Goal: Task Accomplishment & Management: Use online tool/utility

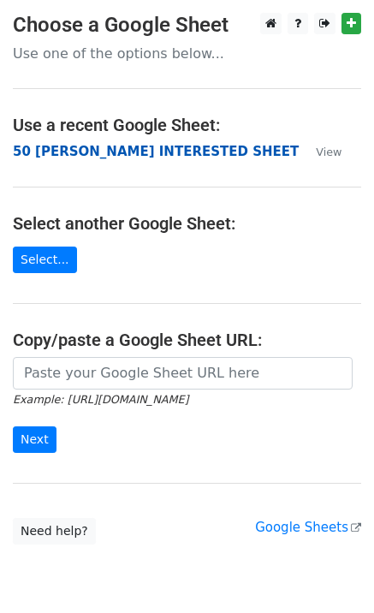
click at [87, 151] on strong "50 [PERSON_NAME] INTERESTED SHEET" at bounding box center [156, 151] width 286 height 15
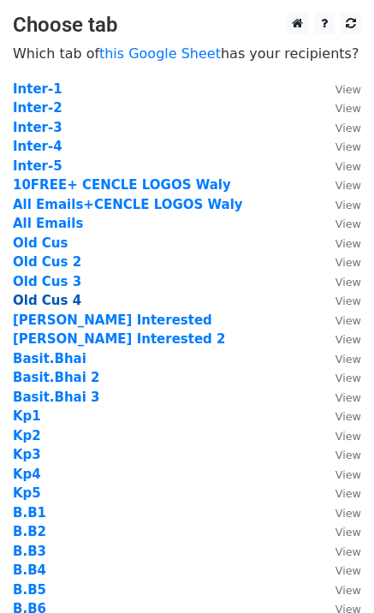
click at [66, 301] on strong "Old Cus 4" at bounding box center [47, 300] width 69 height 15
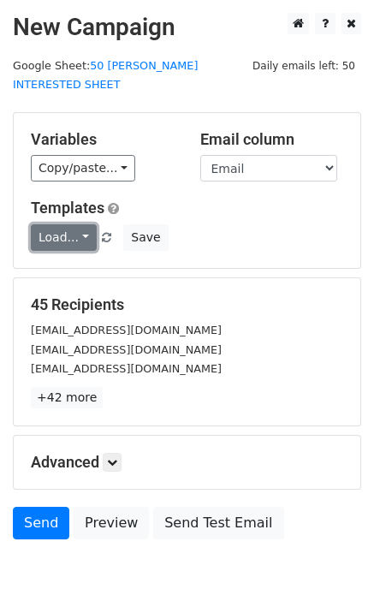
click at [73, 225] on link "Load..." at bounding box center [64, 237] width 66 height 27
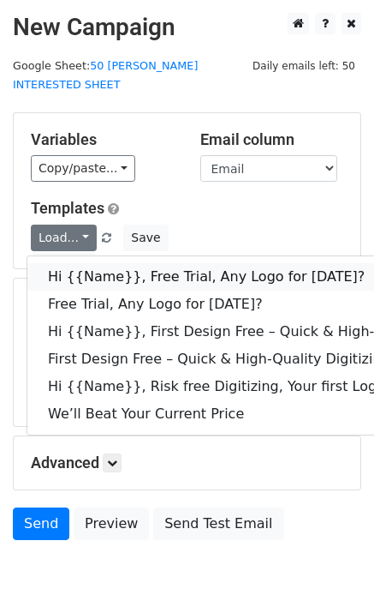
click at [116, 263] on link "Hi {{Name}}, Free Trial, Any Logo for [DATE]?" at bounding box center [273, 276] width 492 height 27
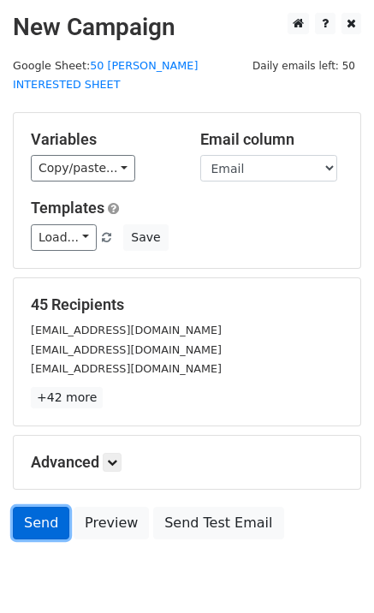
click at [39, 510] on link "Send" at bounding box center [41, 523] width 57 height 33
